Goal: Book appointment/travel/reservation

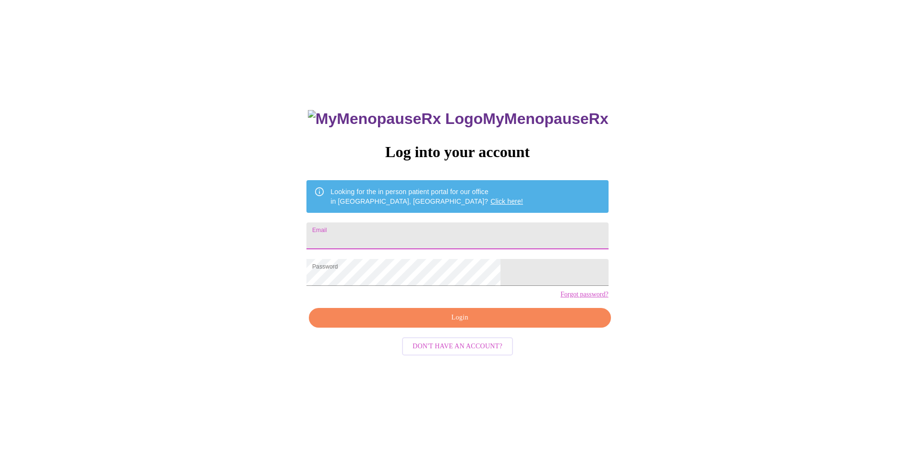
click at [420, 230] on input "Email" at bounding box center [457, 235] width 302 height 27
type input "[EMAIL_ADDRESS][DOMAIN_NAME]"
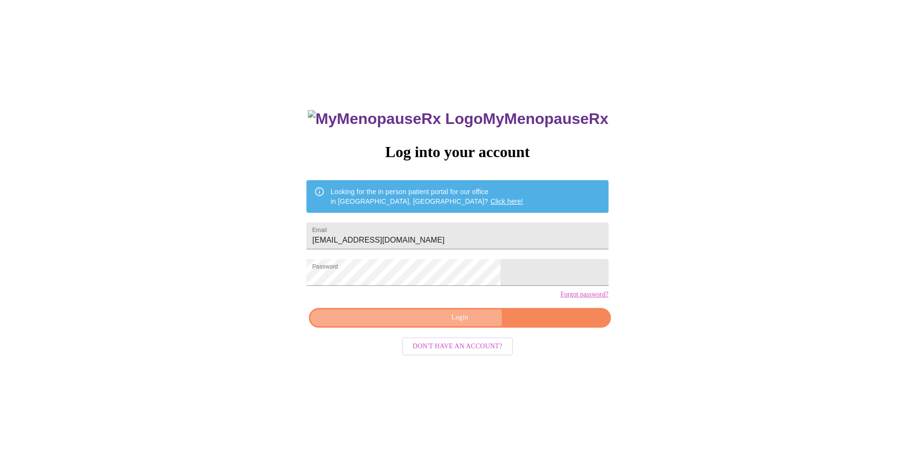
click at [441, 324] on span "Login" at bounding box center [459, 318] width 279 height 12
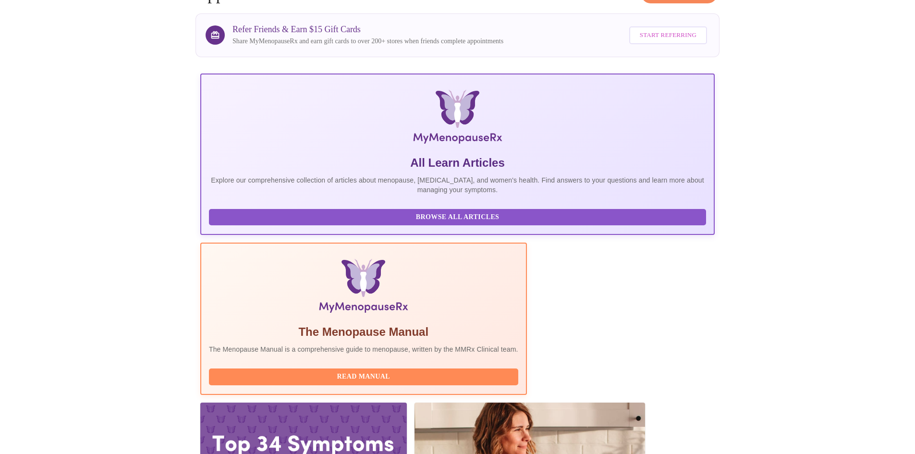
scroll to position [72, 0]
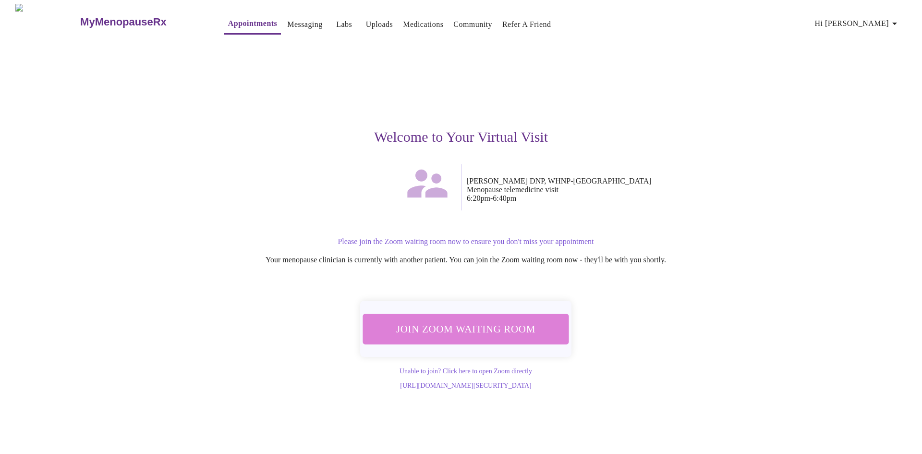
click at [514, 324] on span "Join Zoom Waiting Room" at bounding box center [465, 328] width 189 height 19
click at [468, 324] on span "Join Zoom Waiting Room" at bounding box center [466, 329] width 182 height 18
